Goal: Navigation & Orientation: Find specific page/section

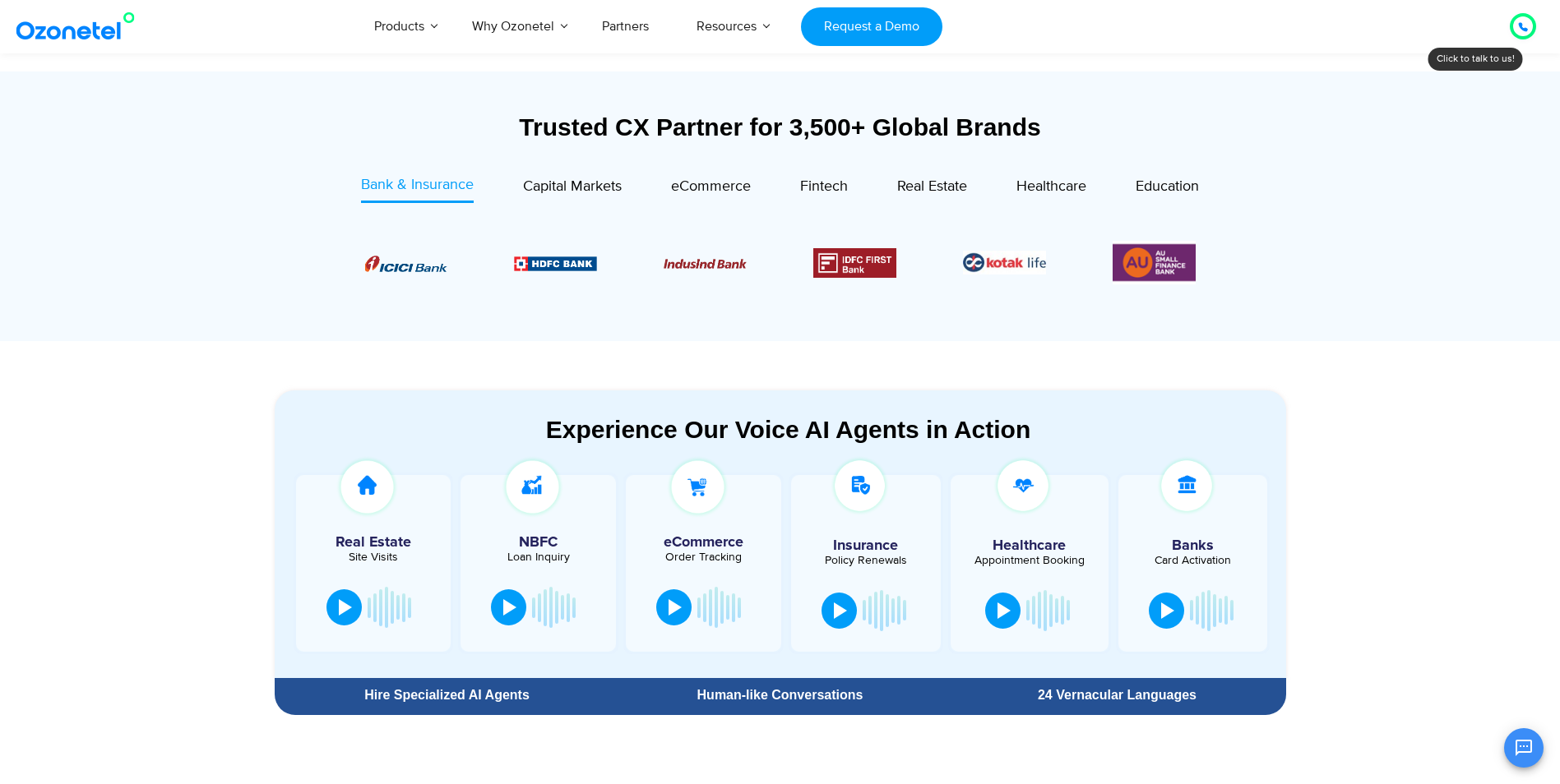
scroll to position [575, 0]
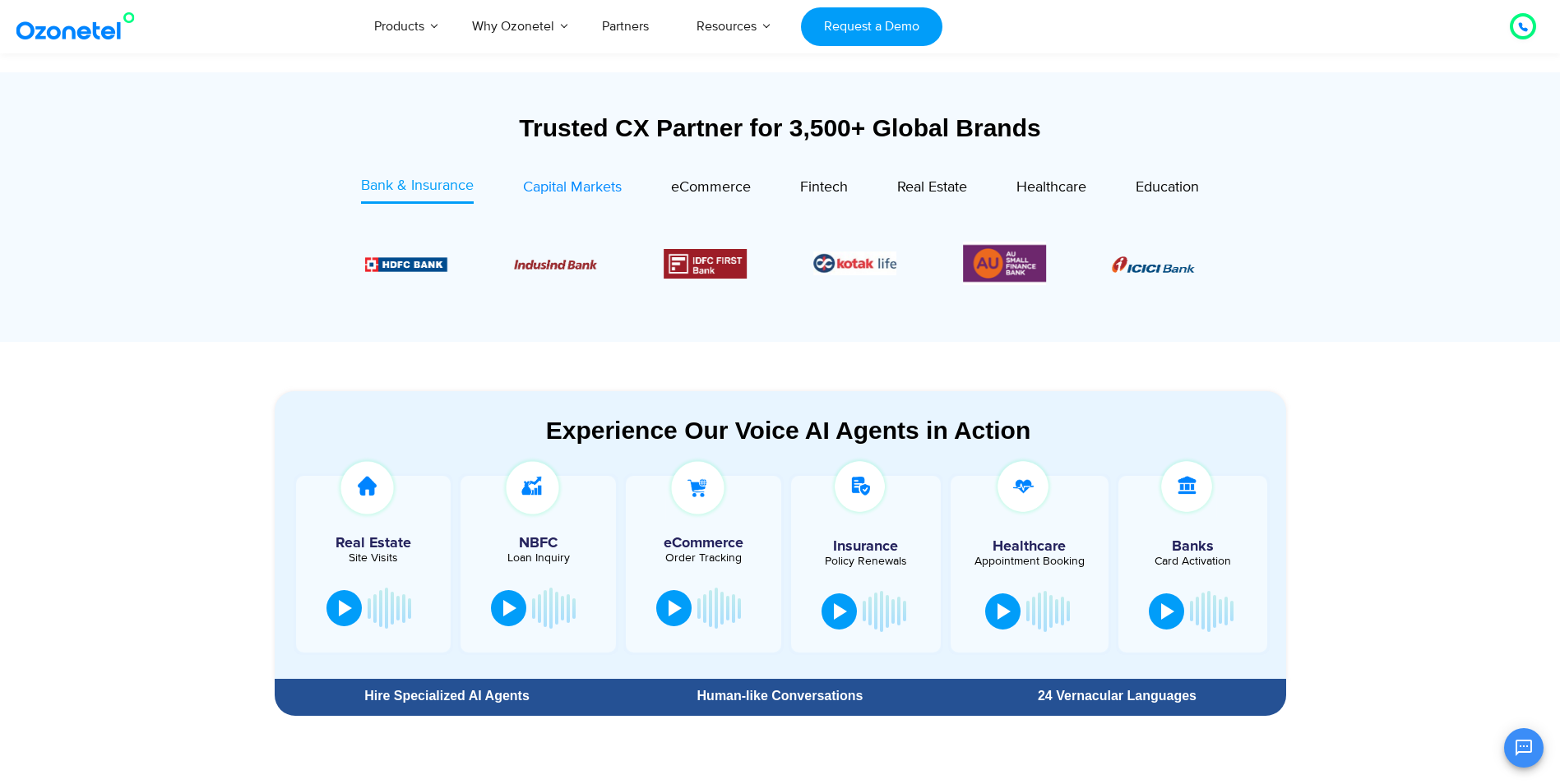
click at [559, 191] on span "Capital Markets" at bounding box center [573, 187] width 99 height 18
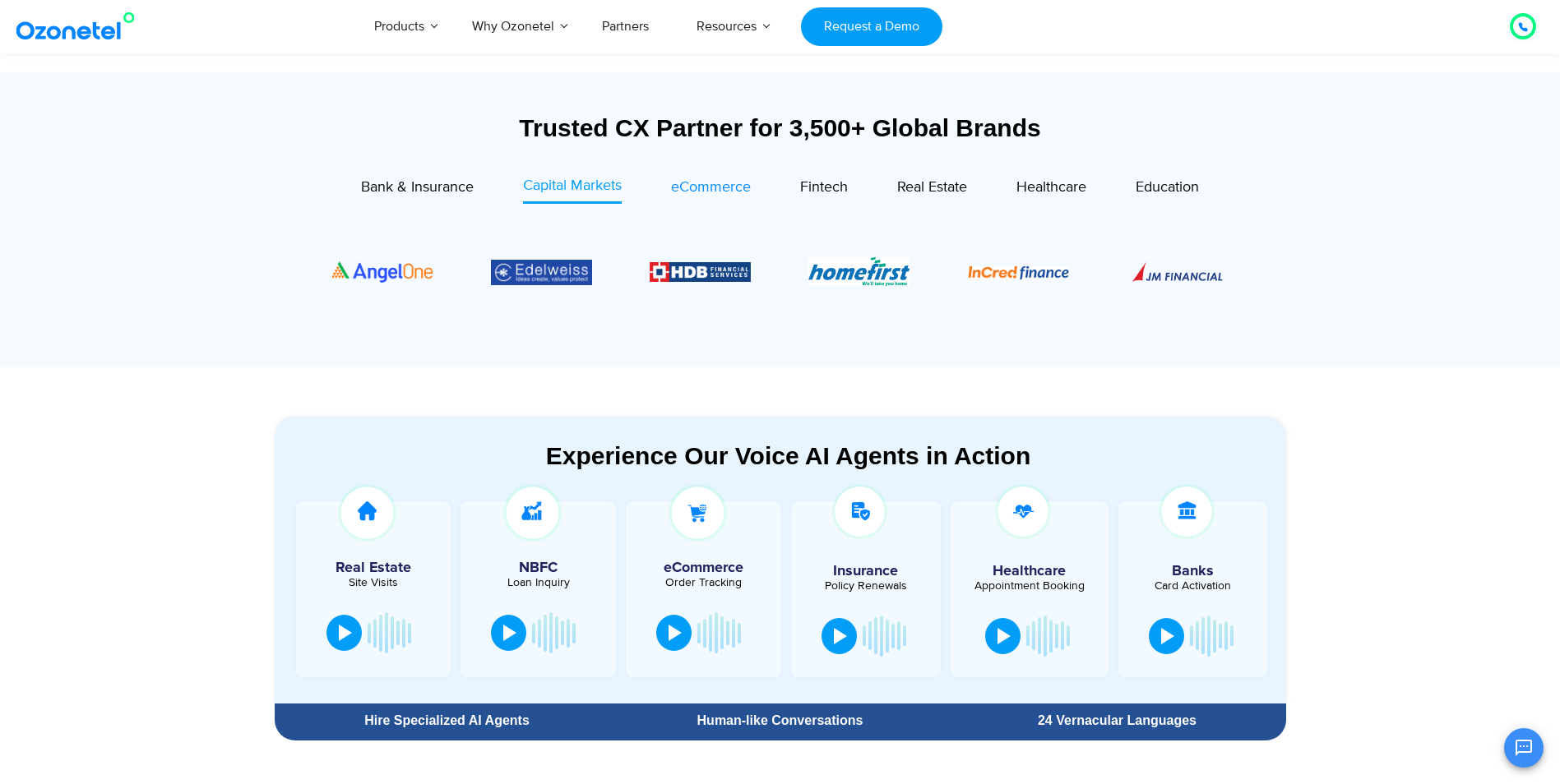
click at [690, 191] on span "eCommerce" at bounding box center [711, 187] width 80 height 18
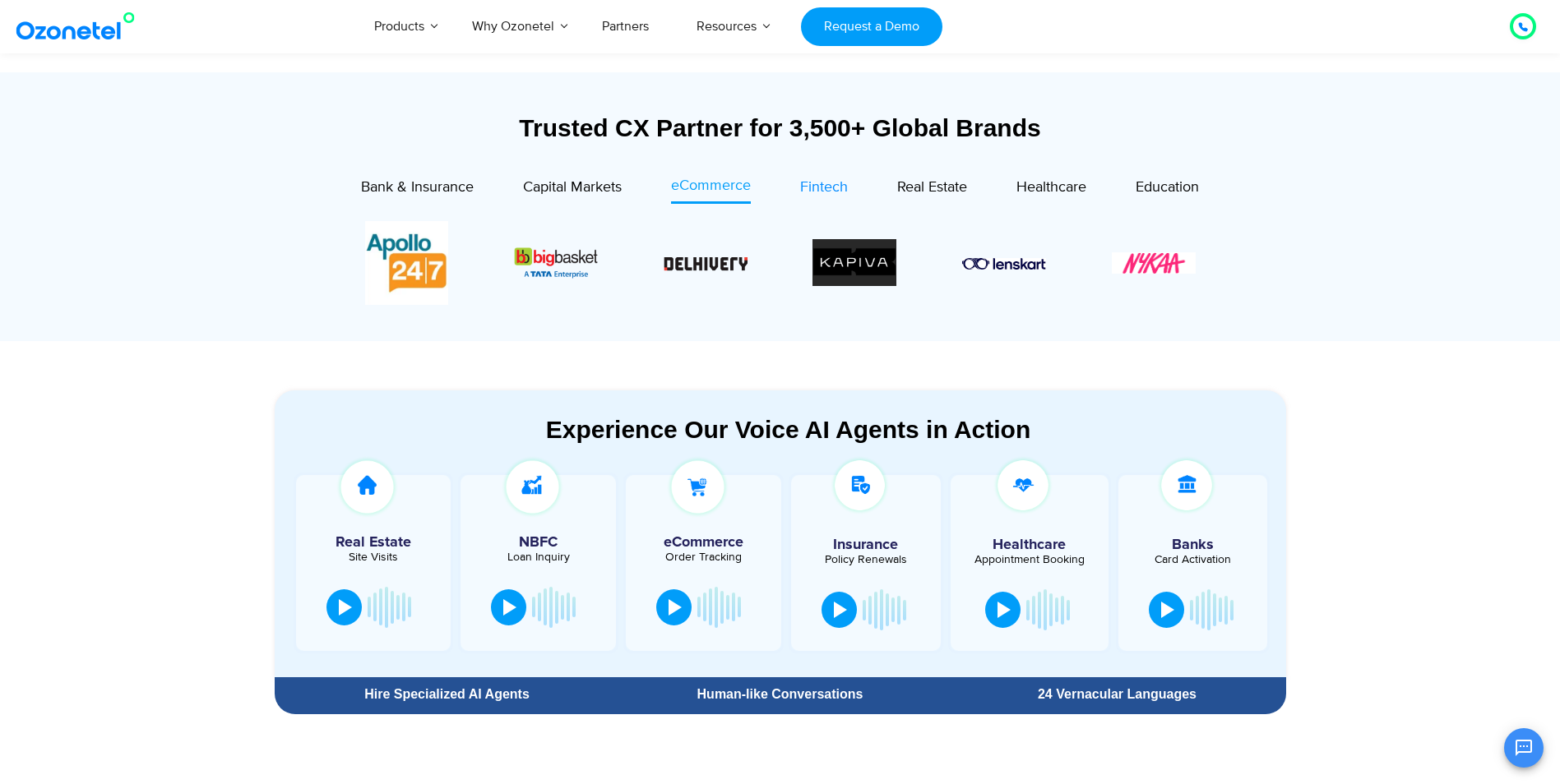
click at [829, 190] on span "Fintech" at bounding box center [823, 187] width 48 height 18
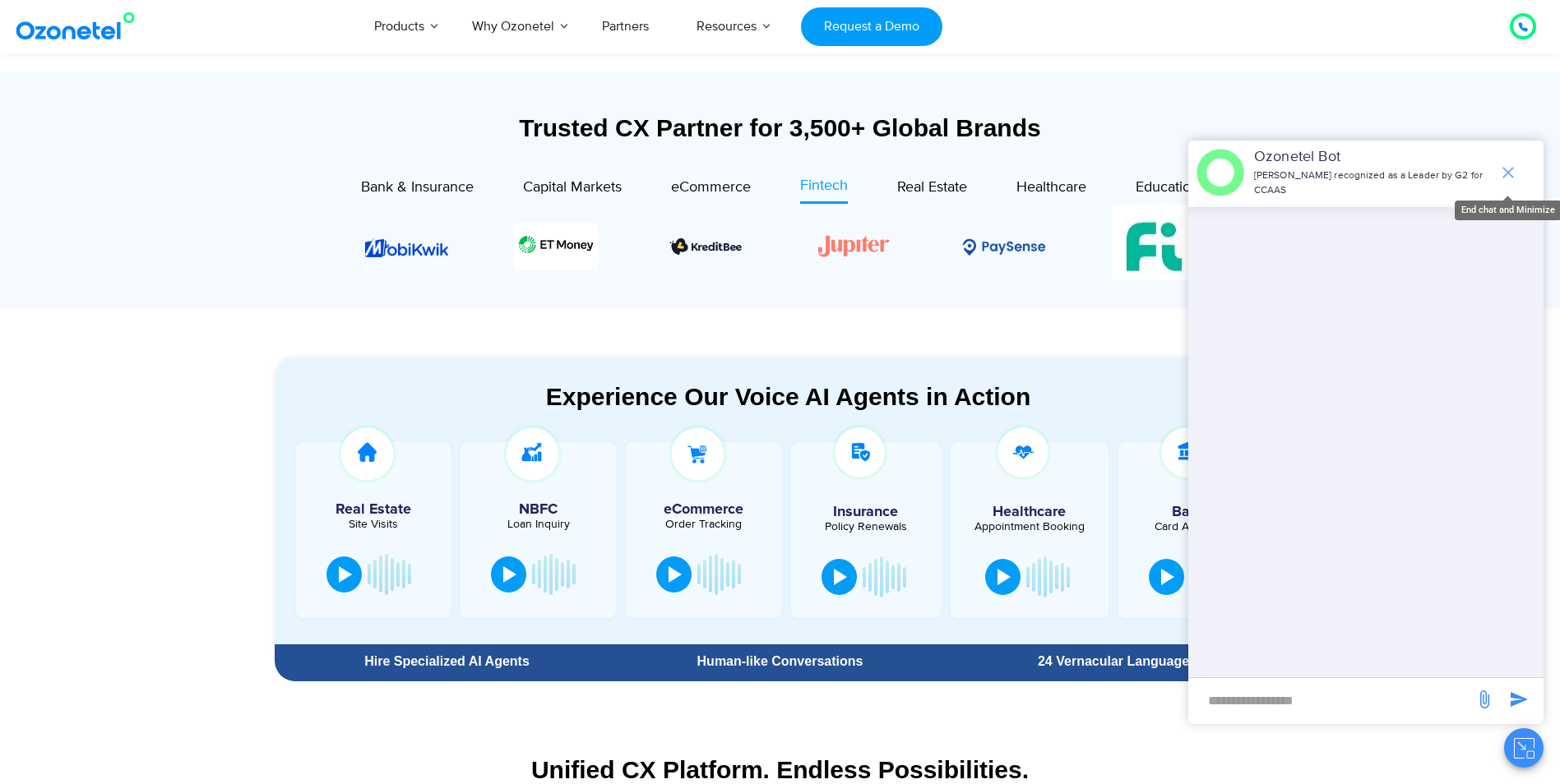
click at [1503, 170] on icon "end chat or minimize" at bounding box center [1508, 172] width 20 height 20
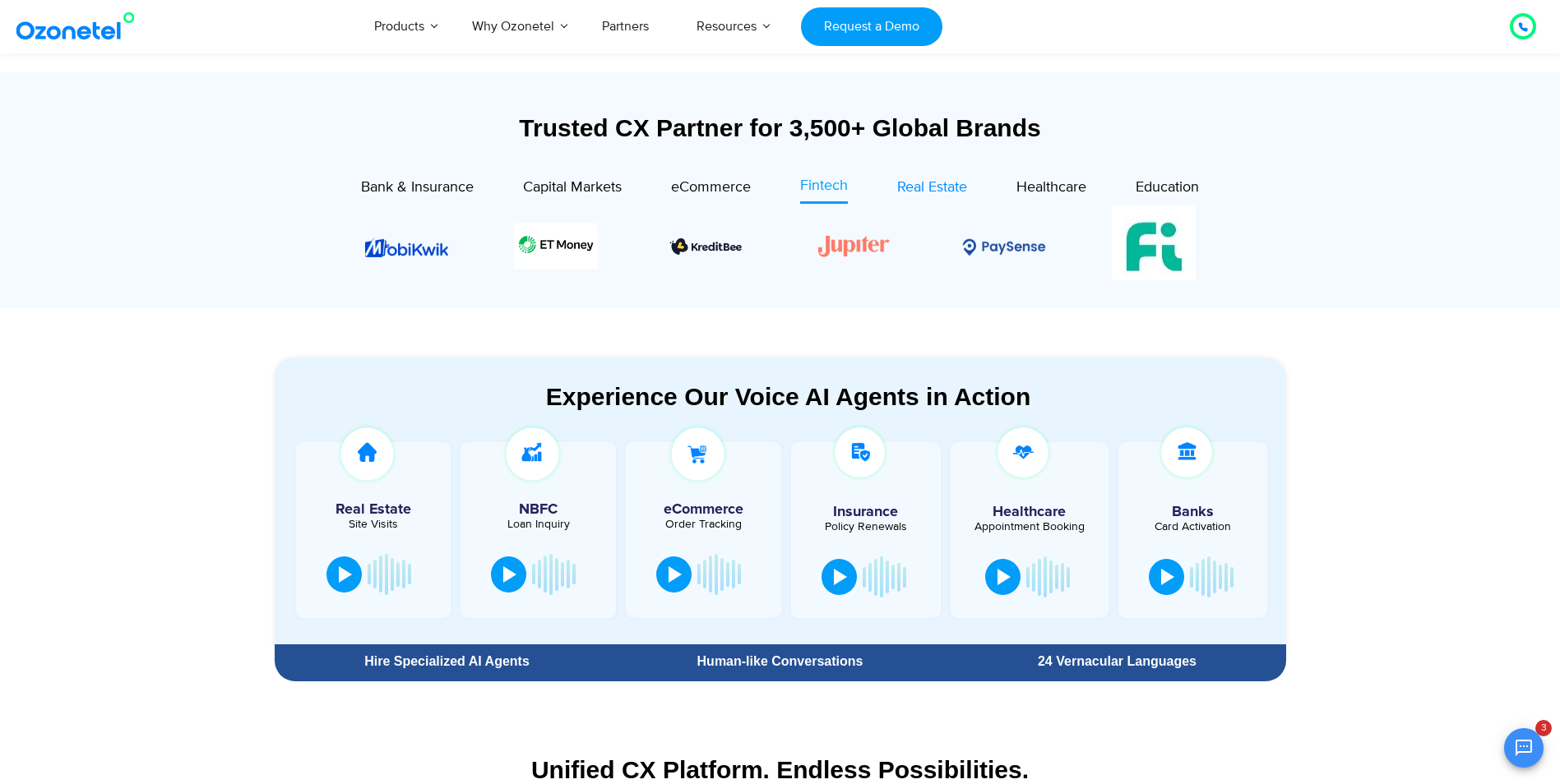
click at [913, 187] on span "Real Estate" at bounding box center [933, 187] width 70 height 18
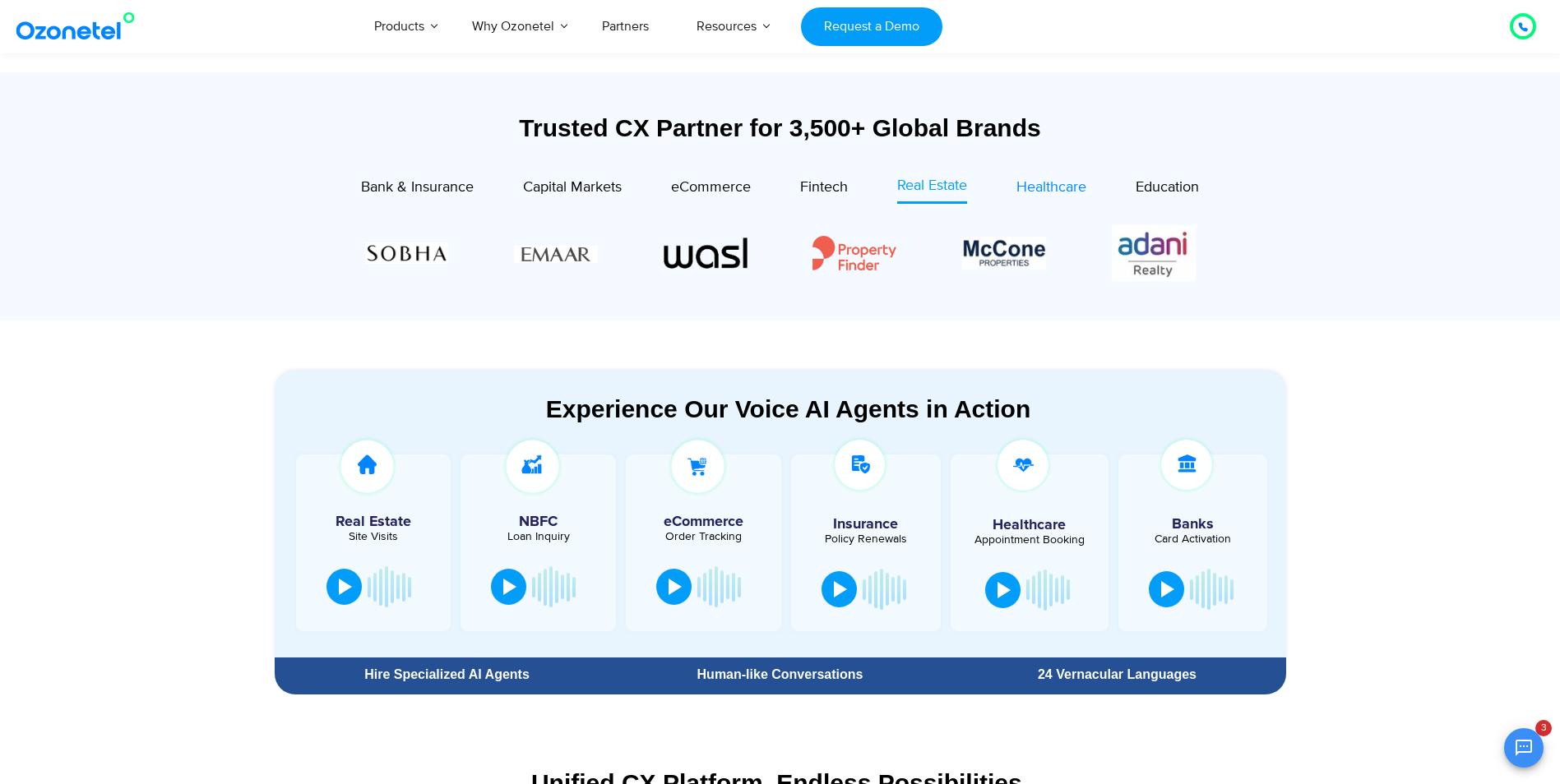
click at [1068, 188] on span "Healthcare" at bounding box center [1051, 187] width 70 height 18
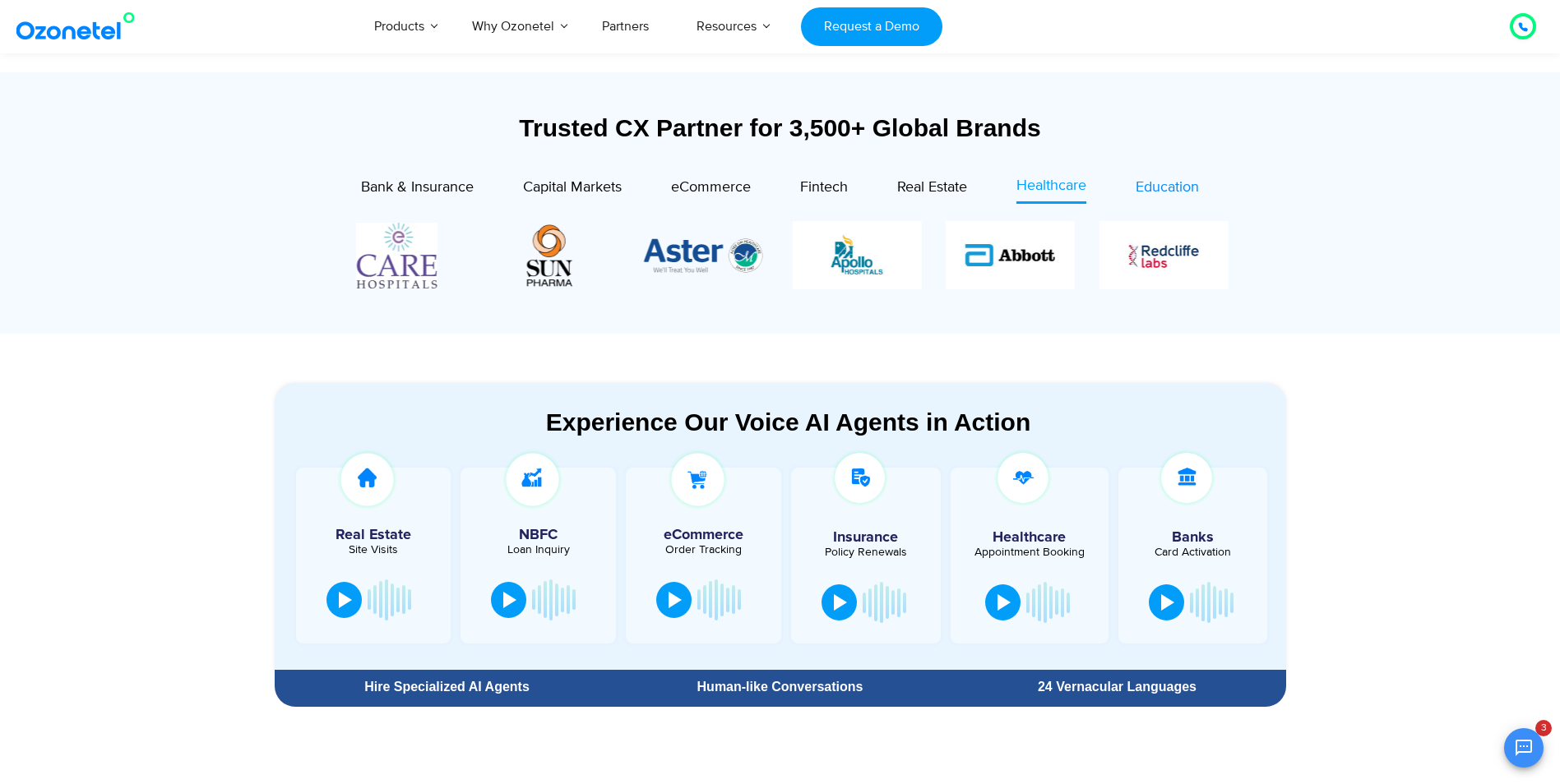
click at [1142, 187] on span "Education" at bounding box center [1167, 187] width 64 height 18
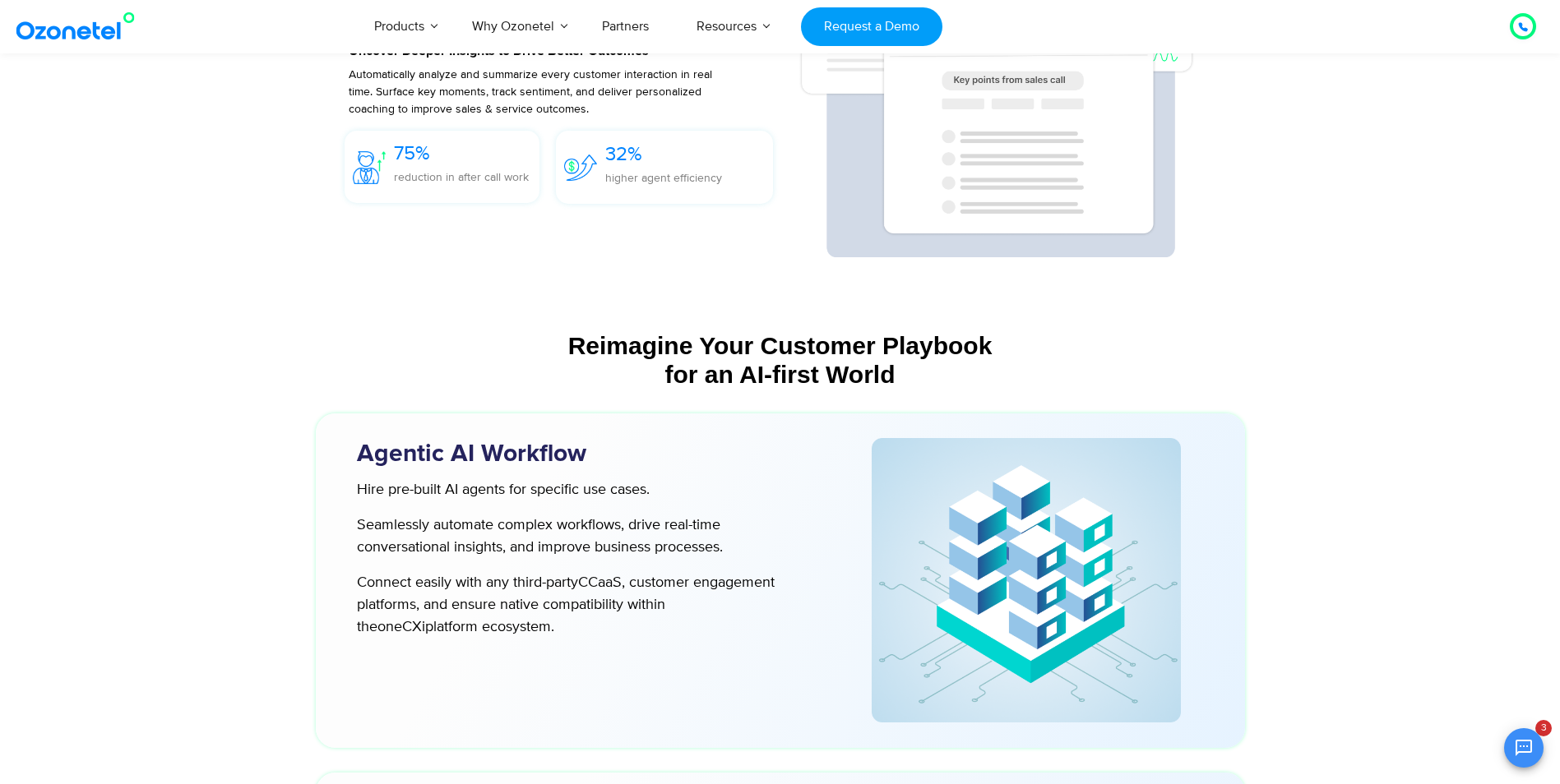
scroll to position [4273, 0]
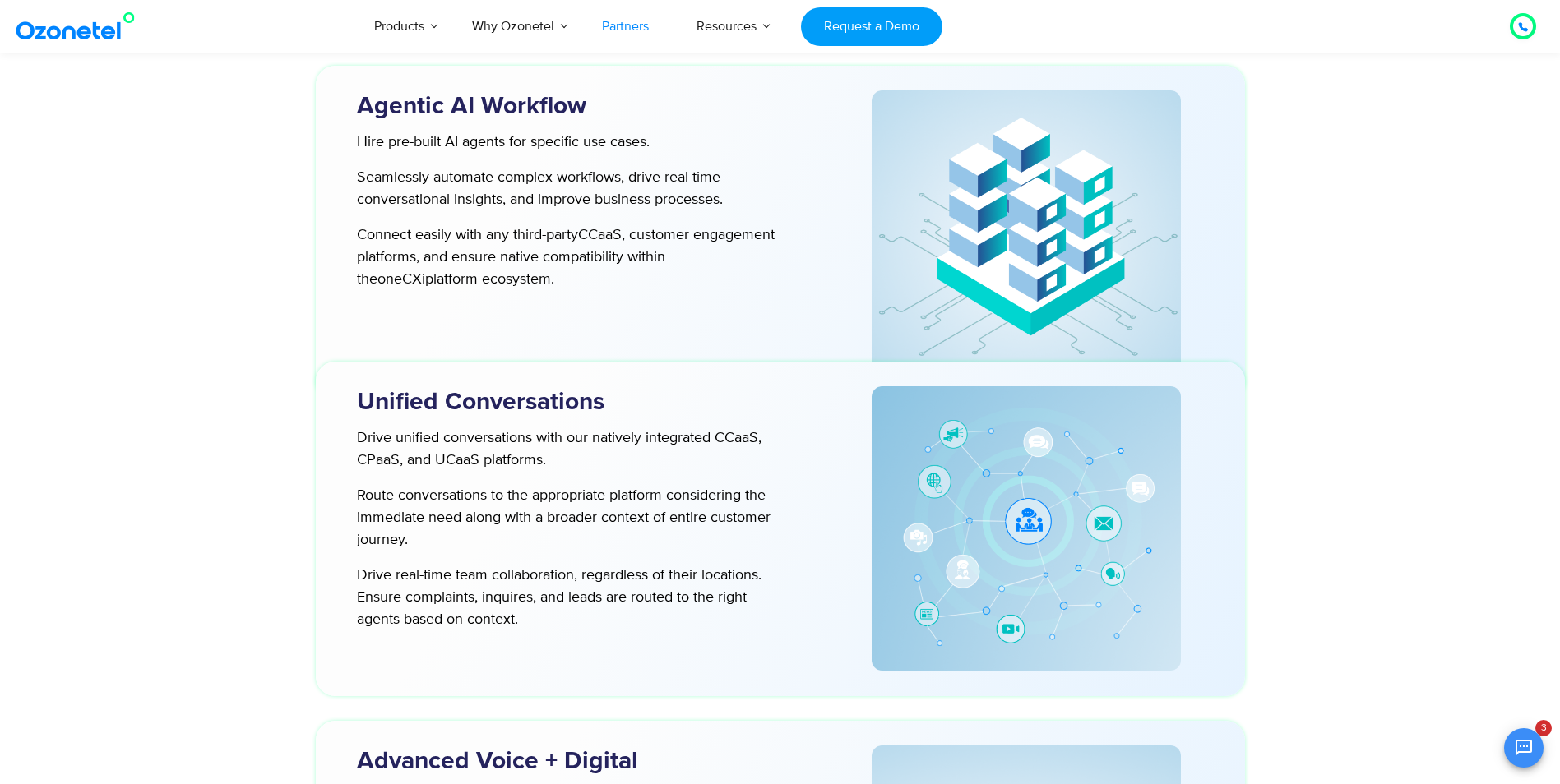
click at [613, 27] on link "Partners" at bounding box center [625, 26] width 94 height 54
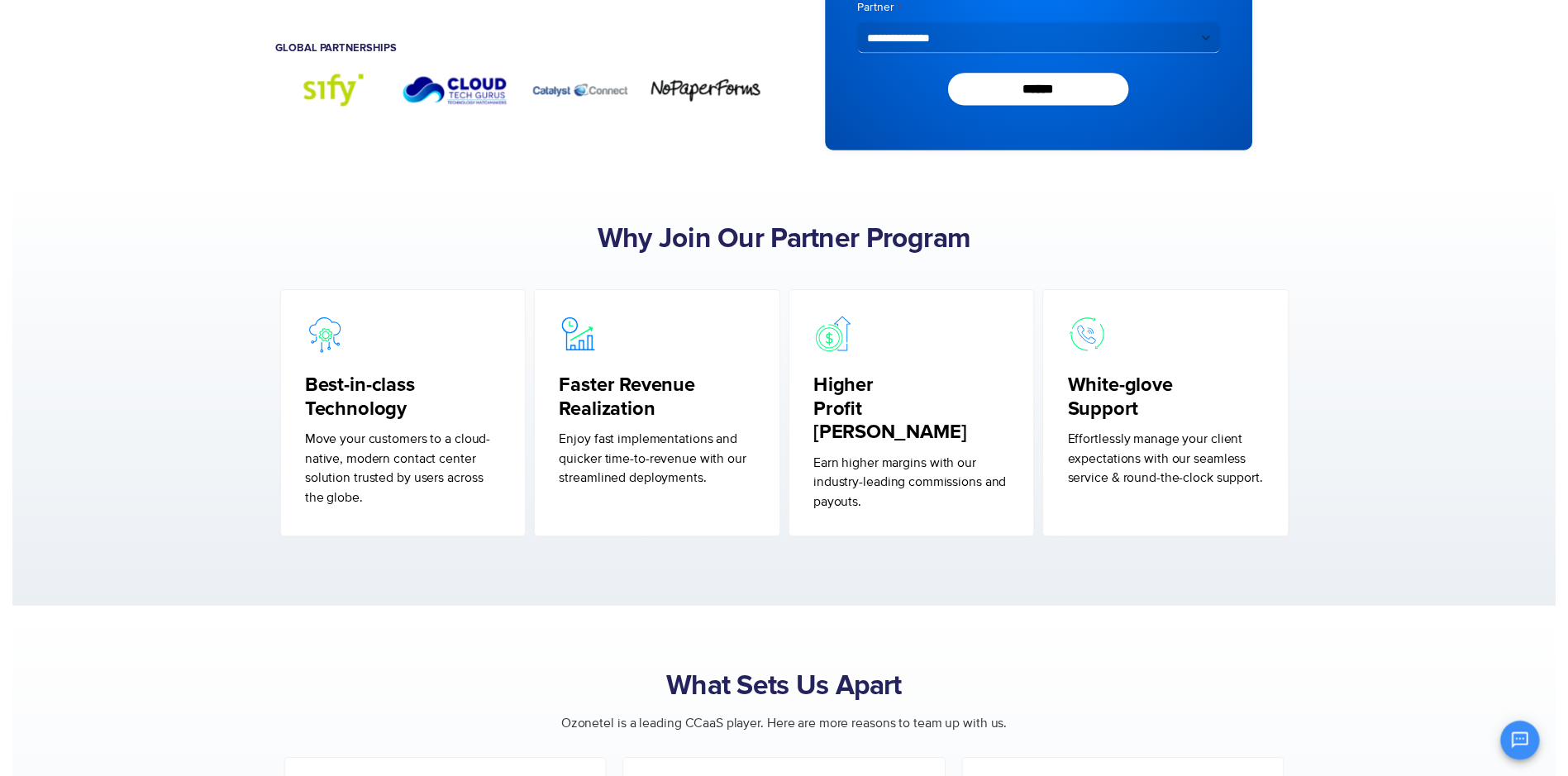
scroll to position [83, 0]
